Goal: Task Accomplishment & Management: Manage account settings

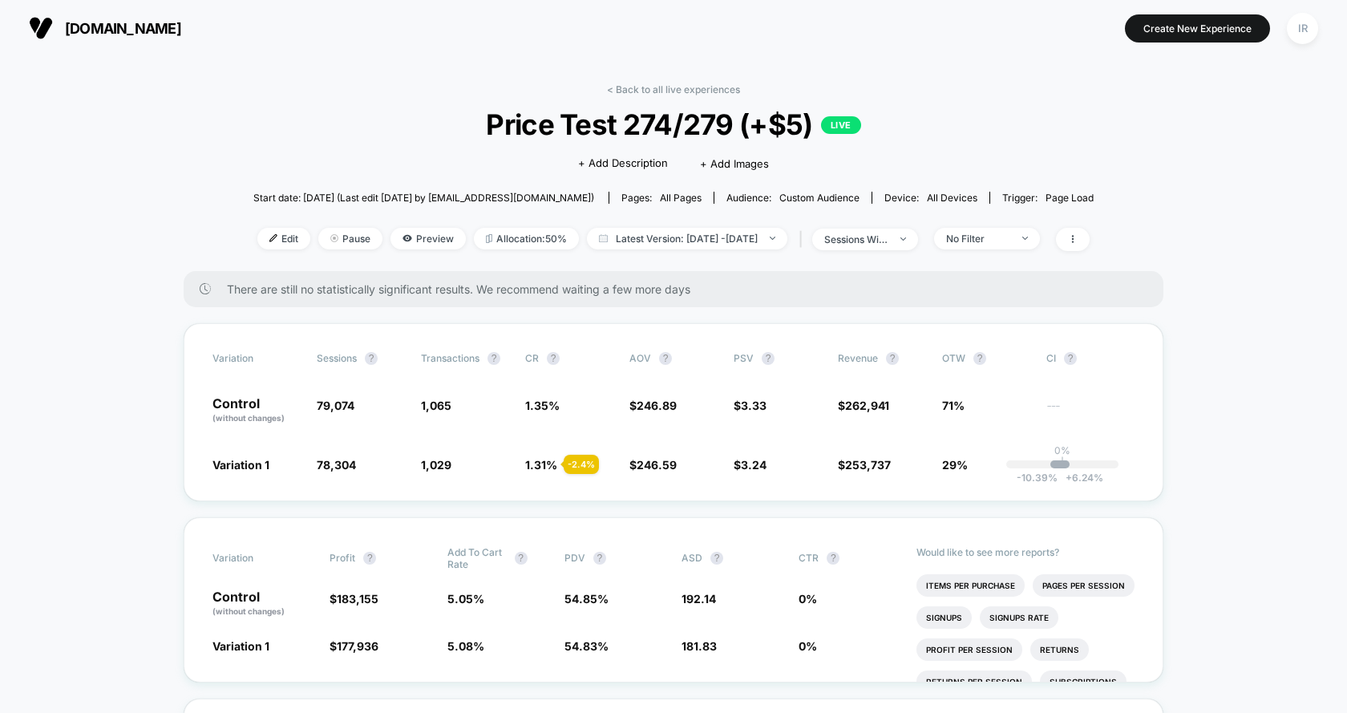
click at [325, 237] on span "Pause" at bounding box center [350, 239] width 64 height 22
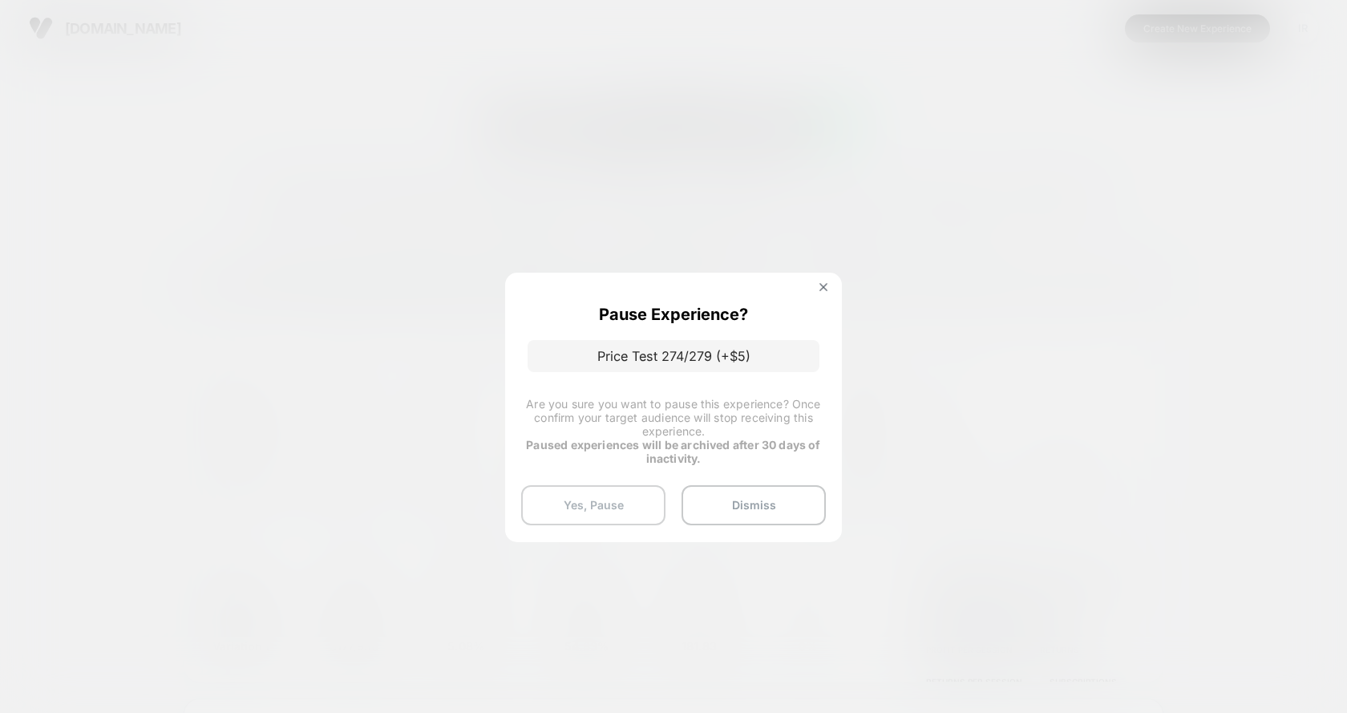
click at [626, 512] on button "Yes, Pause" at bounding box center [593, 505] width 144 height 40
